Goal: Information Seeking & Learning: Find contact information

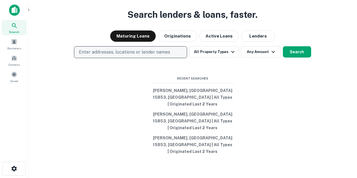
click at [147, 56] on p "Enter addresses, locations or lender names" at bounding box center [124, 52] width 91 height 7
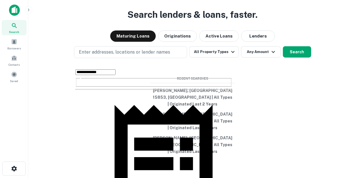
scroll to position [40, 0]
type input "**********"
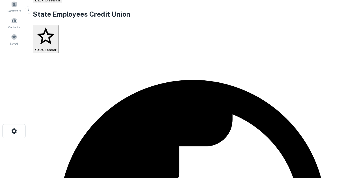
scroll to position [35, 0]
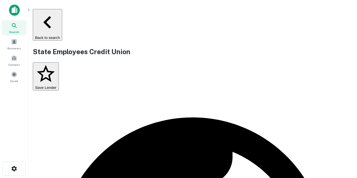
click at [42, 12] on icon "button" at bounding box center [47, 22] width 25 height 25
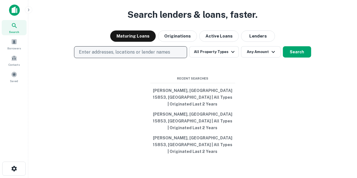
click at [99, 56] on p "Enter addresses, locations or lender names" at bounding box center [124, 52] width 91 height 7
type input "**********"
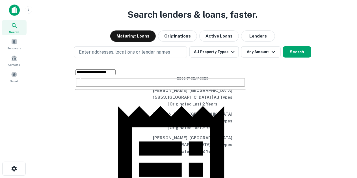
scroll to position [69, 0]
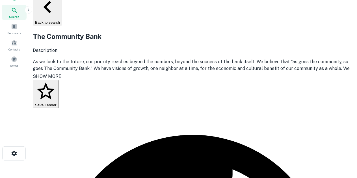
scroll to position [124, 0]
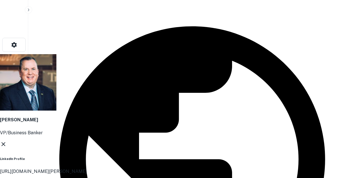
click at [7, 141] on icon at bounding box center [3, 144] width 7 height 7
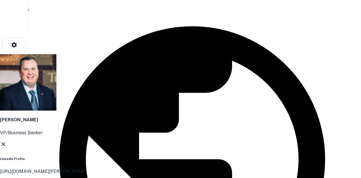
click at [7, 141] on icon at bounding box center [3, 144] width 7 height 7
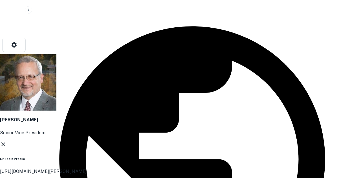
click at [7, 141] on icon at bounding box center [3, 144] width 7 height 7
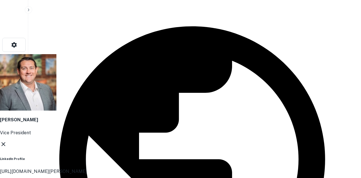
click at [7, 141] on icon at bounding box center [3, 144] width 7 height 7
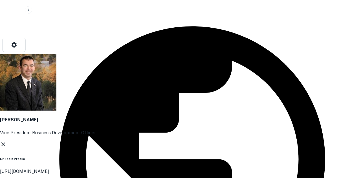
click at [5, 142] on icon at bounding box center [3, 144] width 4 height 4
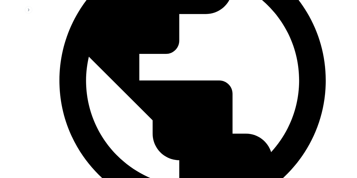
scroll to position [202, 0]
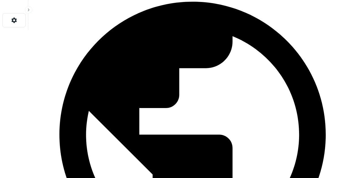
scroll to position [148, 0]
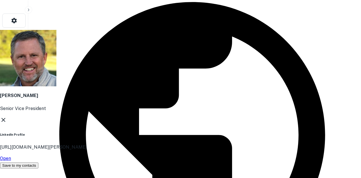
click at [7, 117] on icon at bounding box center [3, 120] width 7 height 7
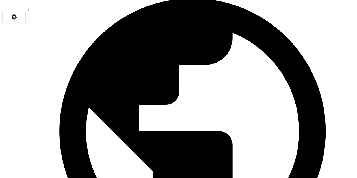
scroll to position [152, 0]
